Goal: Task Accomplishment & Management: Manage account settings

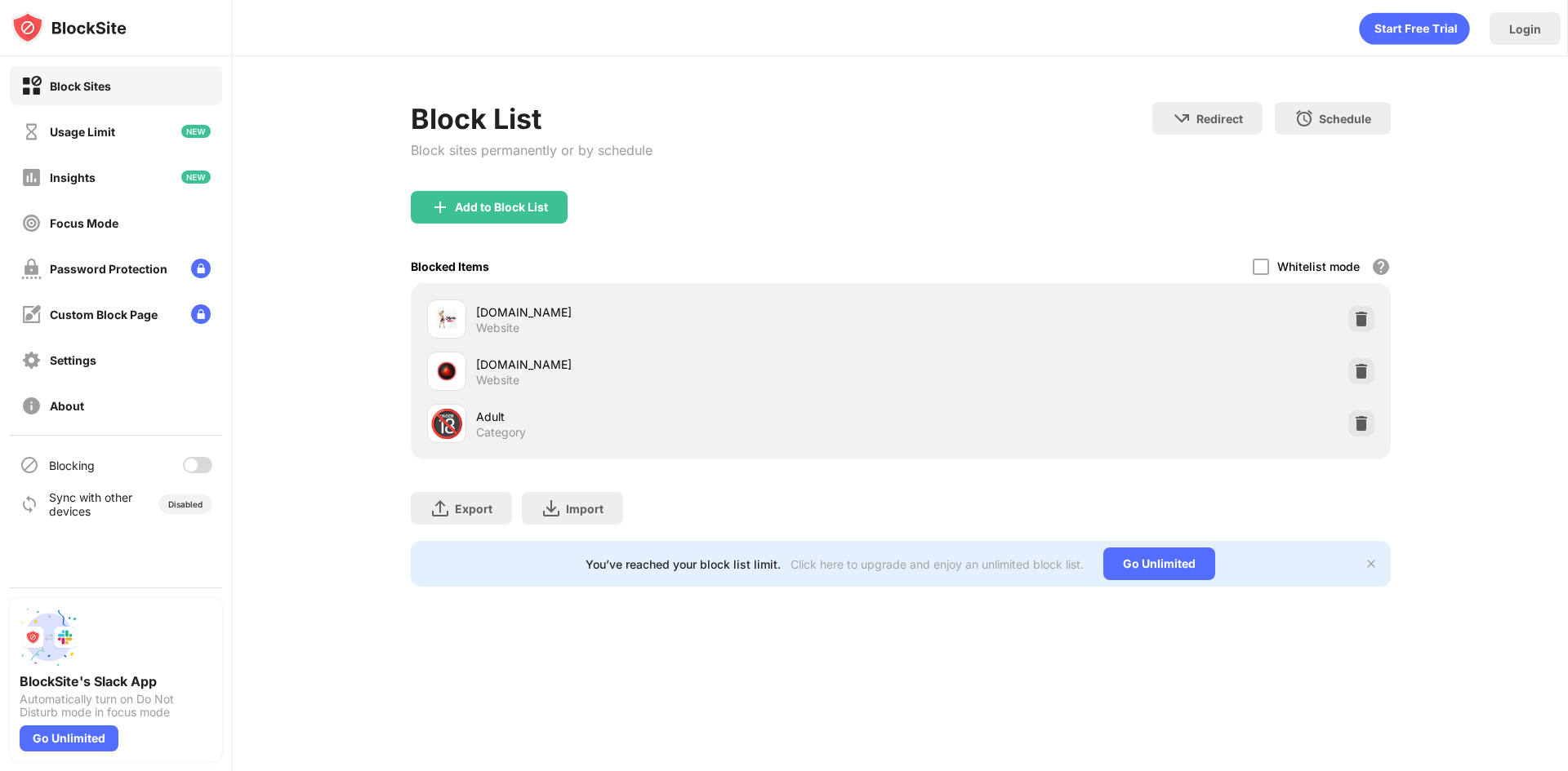
click at [190, 475] on div "Blocking" at bounding box center [116, 464] width 213 height 39
click at [191, 464] on div at bounding box center [191, 464] width 13 height 13
click at [201, 280] on div "Password Protection" at bounding box center [116, 268] width 213 height 39
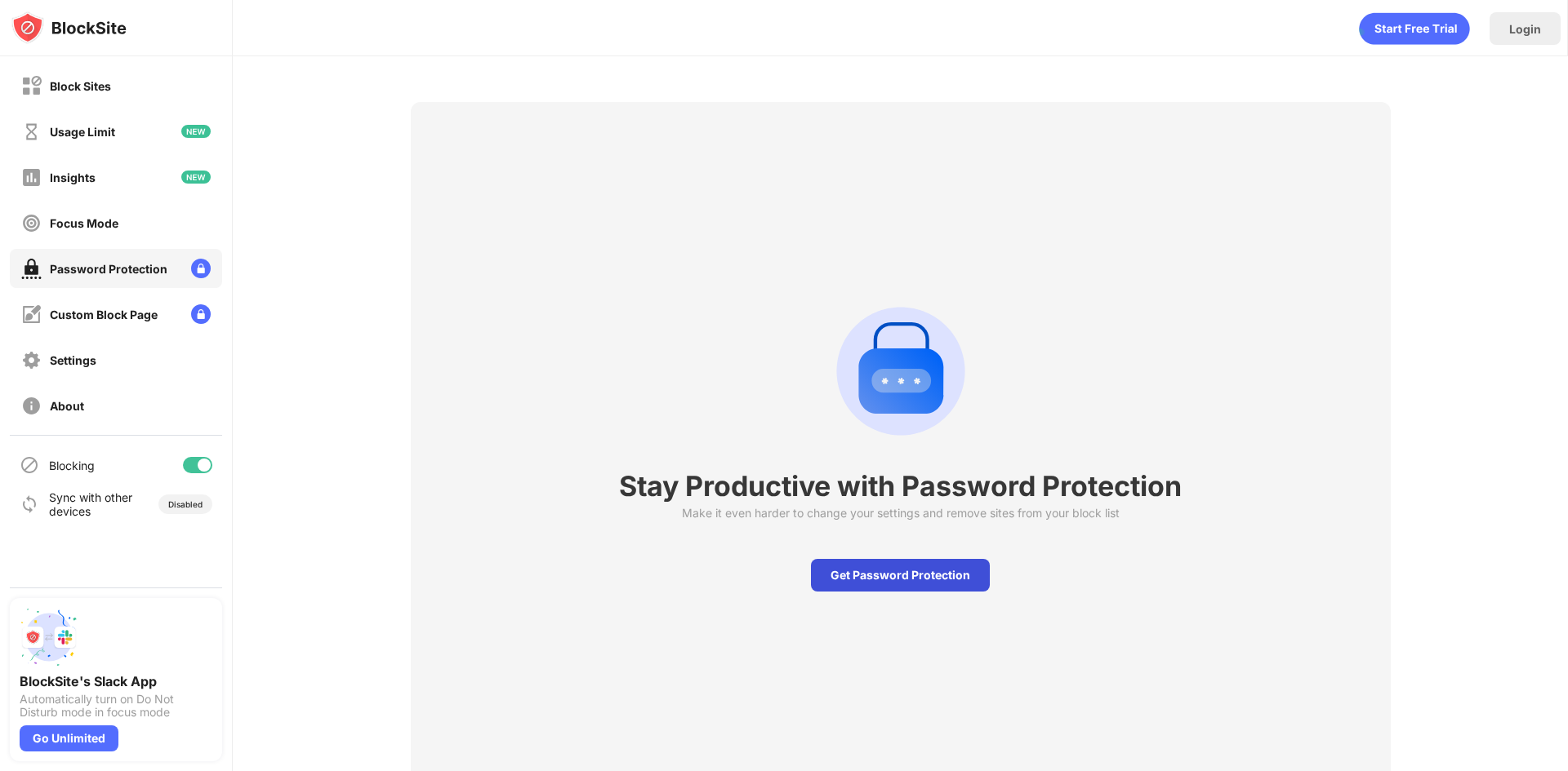
click at [901, 578] on div "Get Password Protection" at bounding box center [900, 576] width 179 height 33
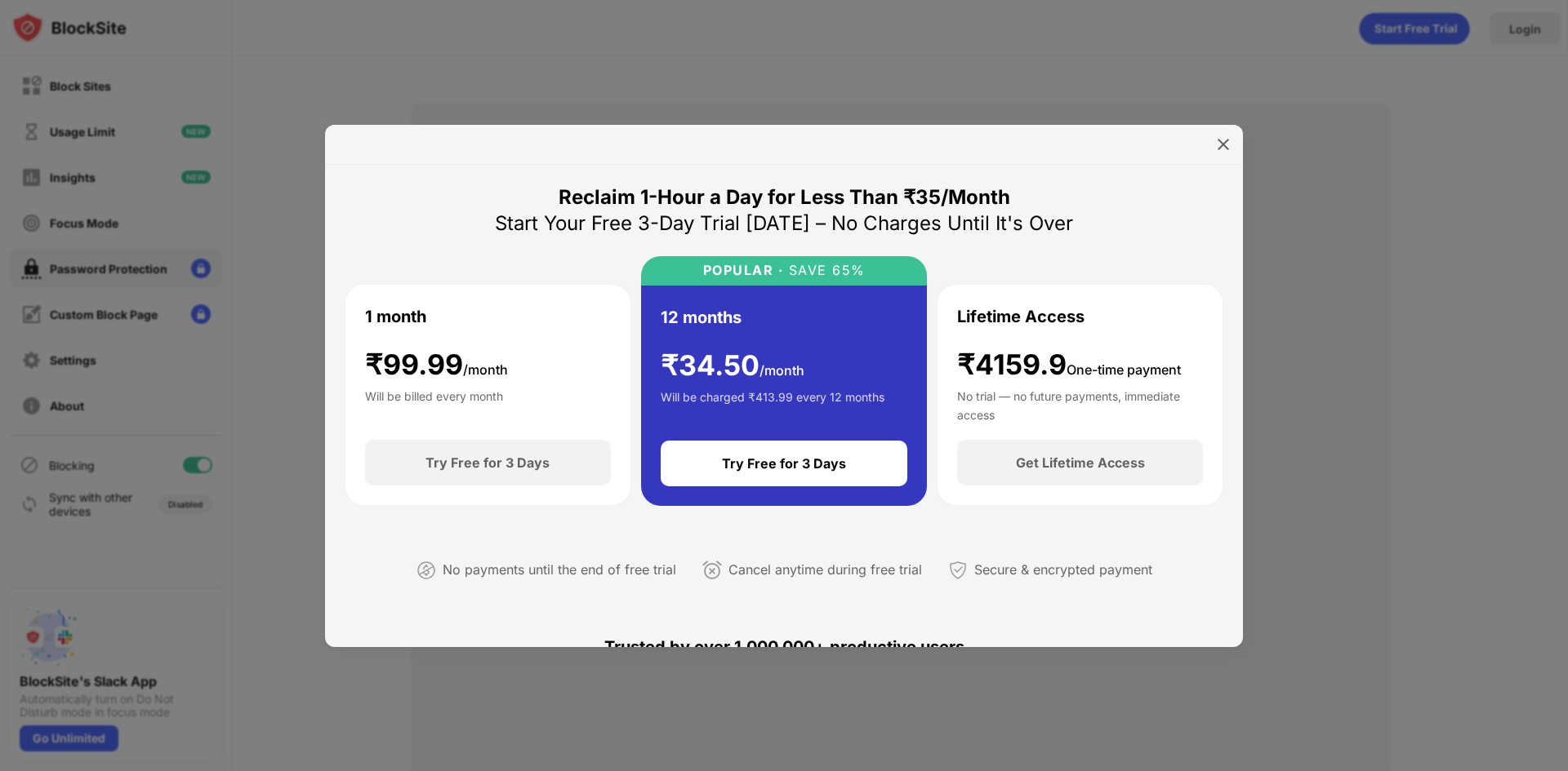
click at [1209, 142] on div at bounding box center [784, 145] width 918 height 40
click at [1218, 148] on img at bounding box center [1223, 144] width 16 height 16
click at [1218, 147] on div "Stay Productive with Password Protection Make it even harder to change your set…" at bounding box center [901, 442] width 981 height 680
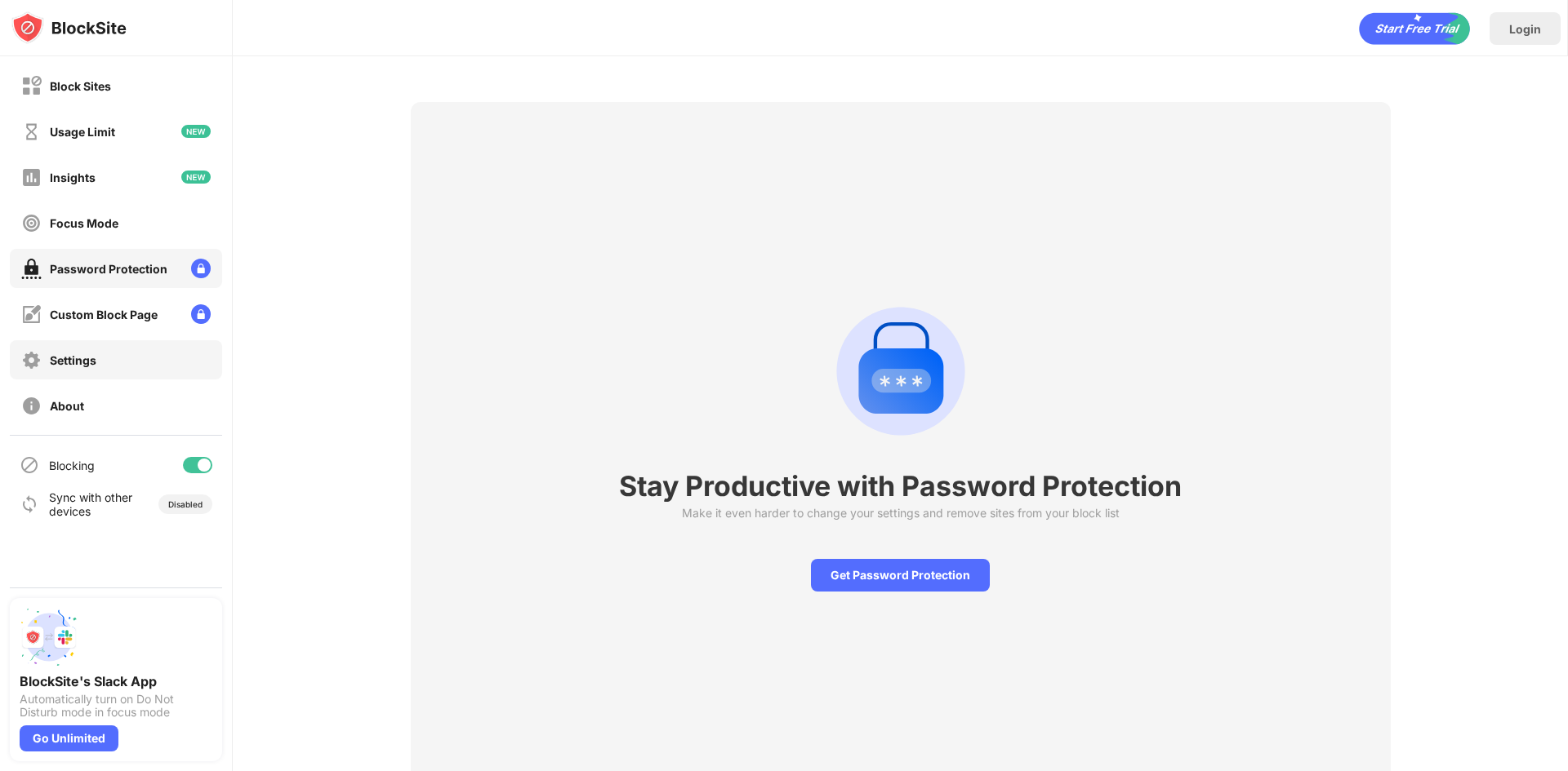
click at [156, 370] on div "Settings" at bounding box center [116, 359] width 213 height 39
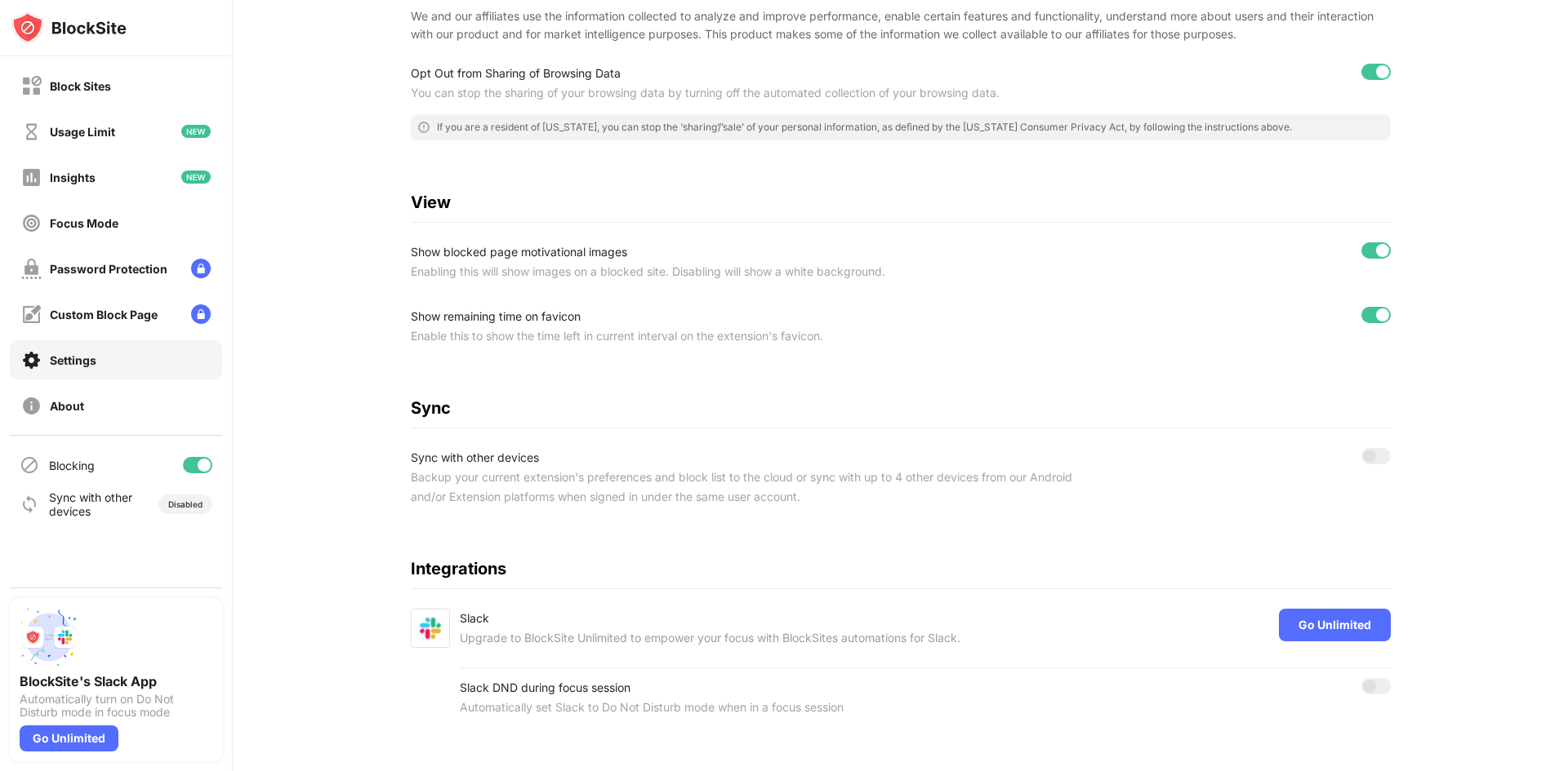
scroll to position [396, 0]
